Goal: Task Accomplishment & Management: Complete application form

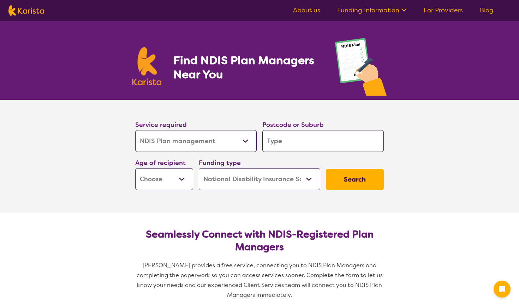
select select "NDIS Plan management"
select select "NDIS"
select select "NDIS Plan management"
select select "NDIS"
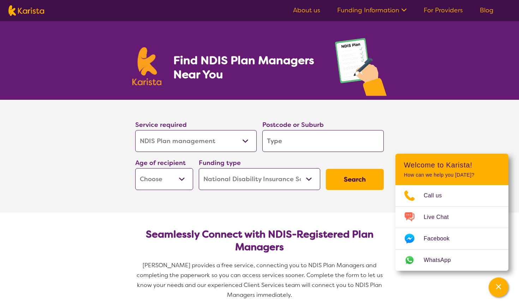
click at [322, 140] on input "search" at bounding box center [322, 141] width 121 height 22
type input "4"
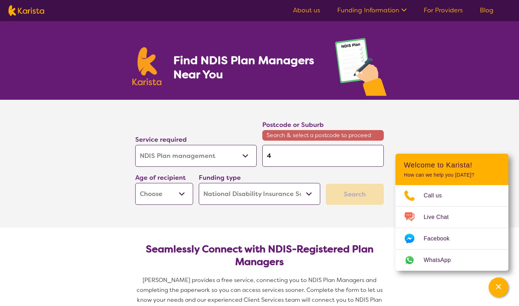
type input "41"
type input "411"
type input "4110"
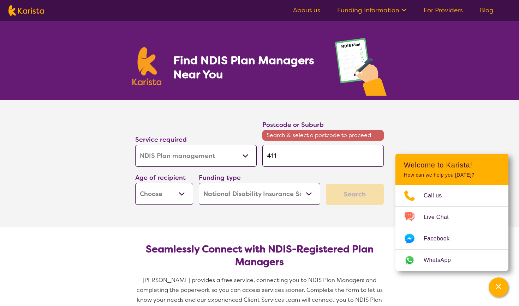
type input "4110"
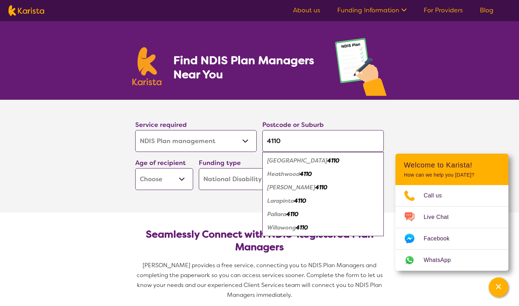
type input "4110"
click at [291, 172] on em "Heathwood" at bounding box center [283, 173] width 32 height 7
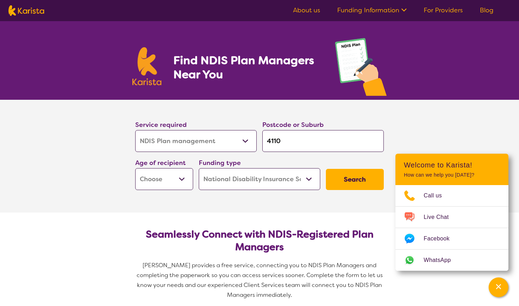
select select "EC"
click at [345, 176] on button "Search" at bounding box center [355, 179] width 58 height 21
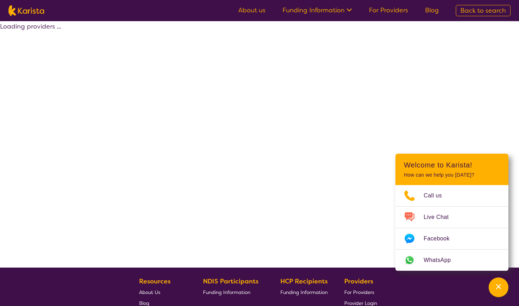
select select "by_score"
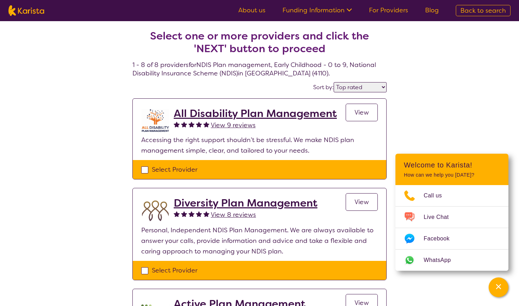
click at [356, 109] on span "View" at bounding box center [361, 112] width 14 height 8
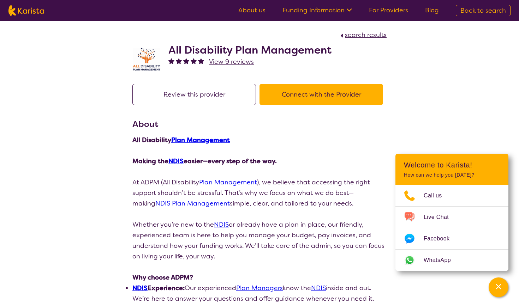
click at [286, 98] on button "Connect with the Provider" at bounding box center [320, 94] width 123 height 21
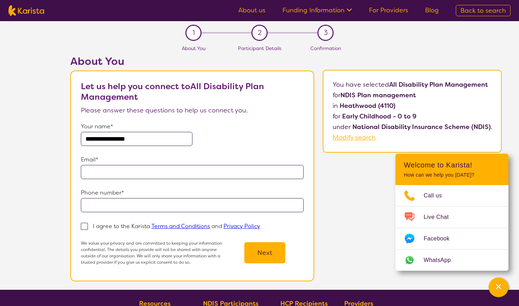
type input "**********"
click at [86, 227] on span at bounding box center [84, 226] width 7 height 7
click at [260, 227] on input "I agree to the Karista Terms and Conditions and Privacy Policy" at bounding box center [262, 226] width 5 height 5
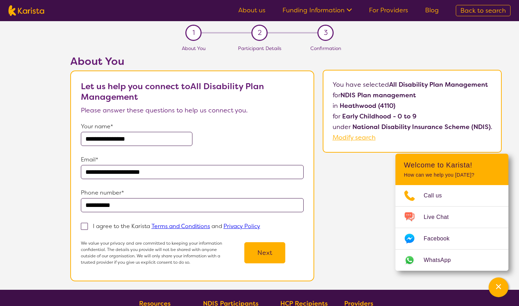
checkbox input "true"
click at [258, 259] on button "Next" at bounding box center [264, 252] width 41 height 21
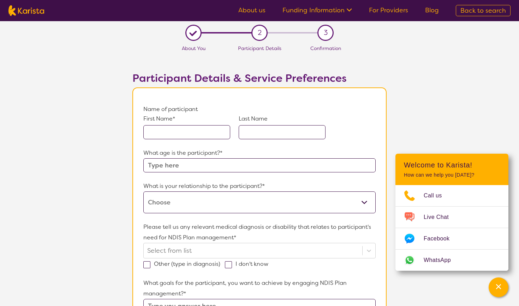
click at [187, 132] on input "text" at bounding box center [186, 132] width 87 height 14
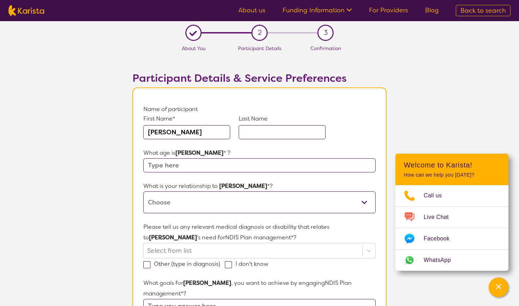
type input "[PERSON_NAME]"
click at [278, 135] on input "text" at bounding box center [281, 132] width 87 height 14
type input "[PERSON_NAME]"
click at [219, 169] on input "text" at bounding box center [259, 165] width 232 height 14
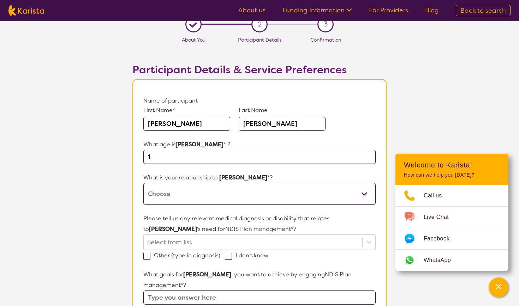
scroll to position [15, 0]
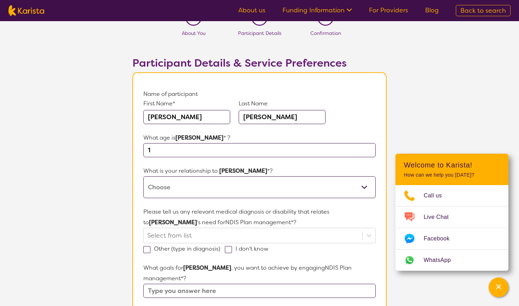
type input "1"
select select "I am their parent"
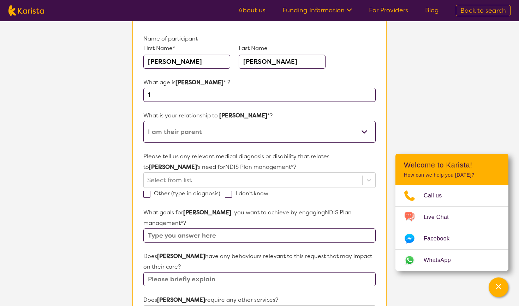
scroll to position [70, 0]
click at [201, 181] on div at bounding box center [252, 181] width 211 height 12
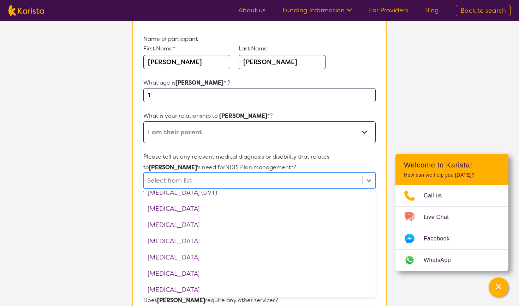
scroll to position [350, 0]
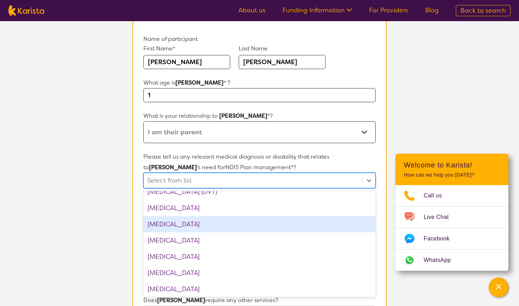
click at [193, 225] on div "[MEDICAL_DATA]" at bounding box center [259, 224] width 232 height 16
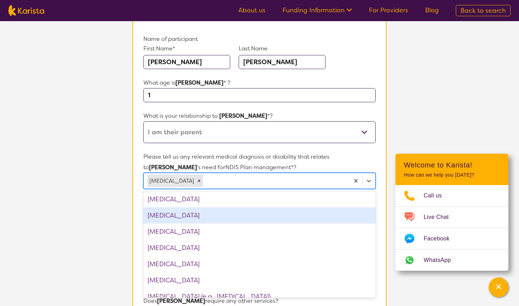
scroll to position [362, 0]
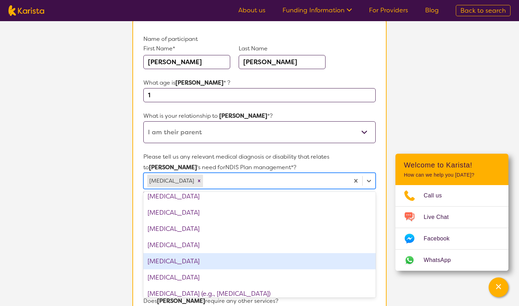
click at [170, 264] on div "[MEDICAL_DATA]" at bounding box center [259, 261] width 232 height 16
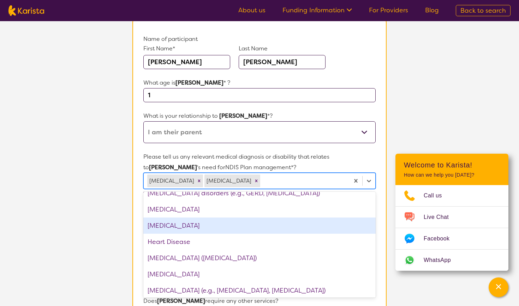
scroll to position [496, 0]
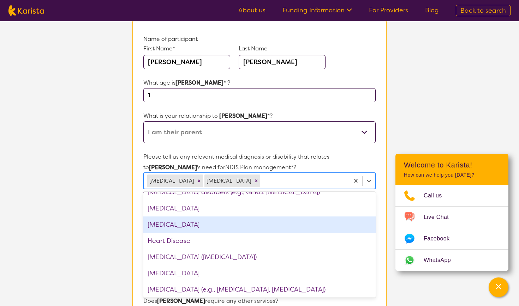
click at [183, 227] on div "[MEDICAL_DATA]" at bounding box center [259, 225] width 232 height 16
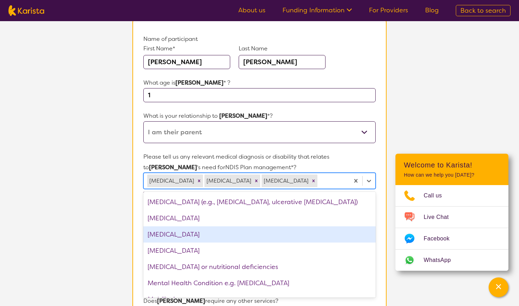
click at [182, 234] on div "[MEDICAL_DATA]" at bounding box center [259, 234] width 232 height 16
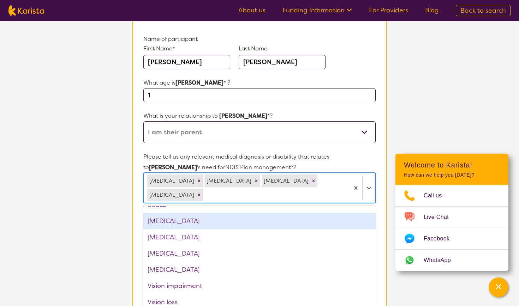
scroll to position [1049, 0]
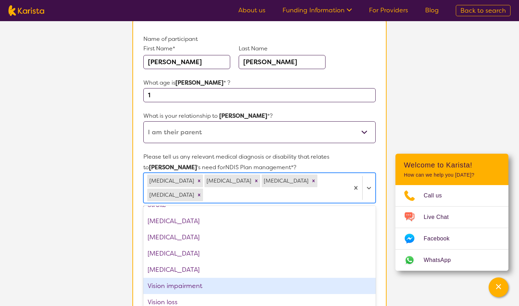
click at [173, 289] on div "Vision impairment" at bounding box center [259, 286] width 232 height 16
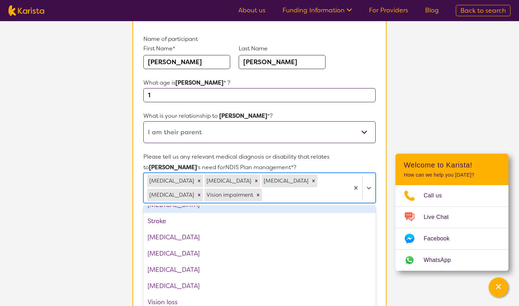
click at [72, 199] on section "L About You 2 Participant Details 3 Confirmation Participant Details & Service …" at bounding box center [259, 274] width 519 height 647
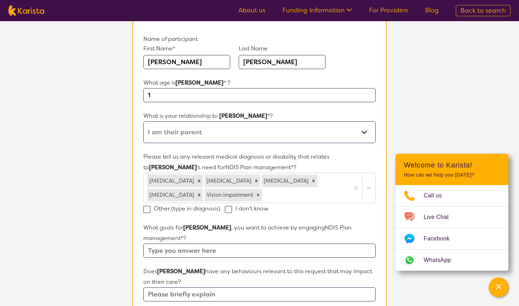
click at [206, 244] on input "text" at bounding box center [259, 251] width 232 height 14
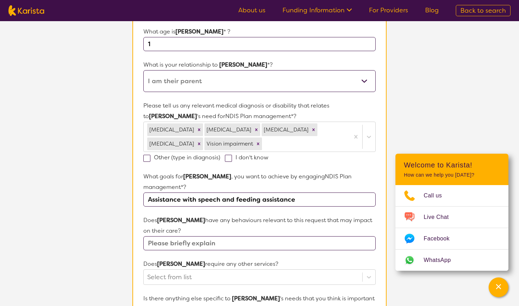
scroll to position [123, 0]
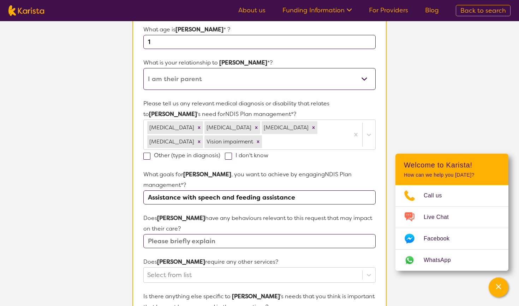
type input "Assistance with speech and feeding assistance"
click at [222, 234] on input "text" at bounding box center [259, 241] width 232 height 14
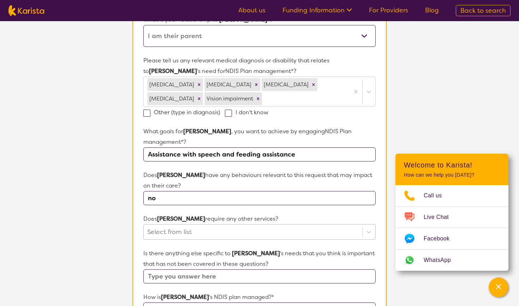
type input "no"
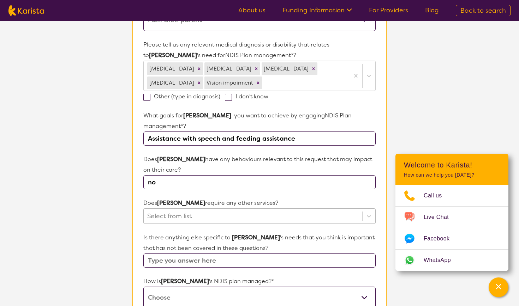
click at [224, 224] on div "Select from list" at bounding box center [259, 216] width 232 height 16
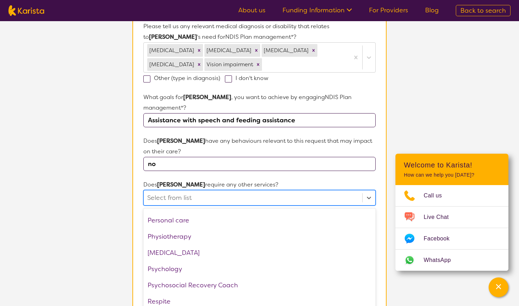
scroll to position [238, 0]
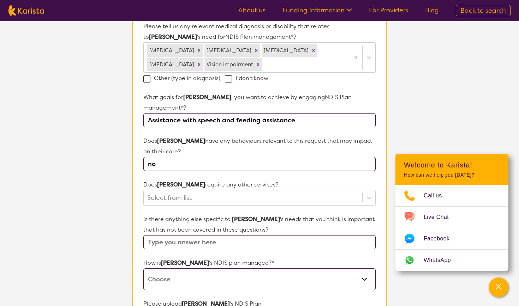
click at [82, 235] on section "L About You 2 Participant Details 3 Confirmation Participant Details & Service …" at bounding box center [259, 143] width 519 height 647
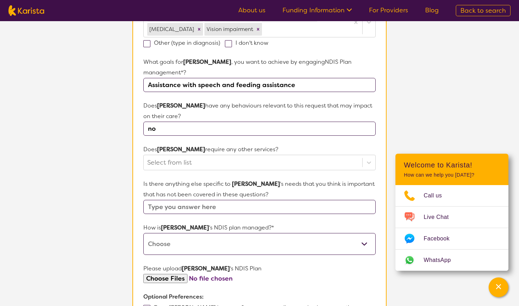
scroll to position [247, 0]
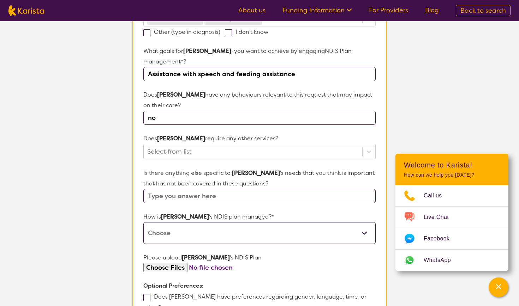
click at [222, 189] on input "text" at bounding box center [259, 196] width 232 height 14
type input "no"
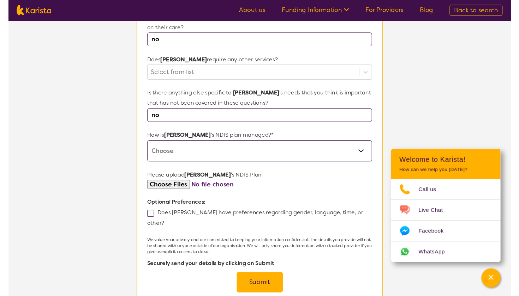
scroll to position [327, 0]
